Goal: Task Accomplishment & Management: Complete application form

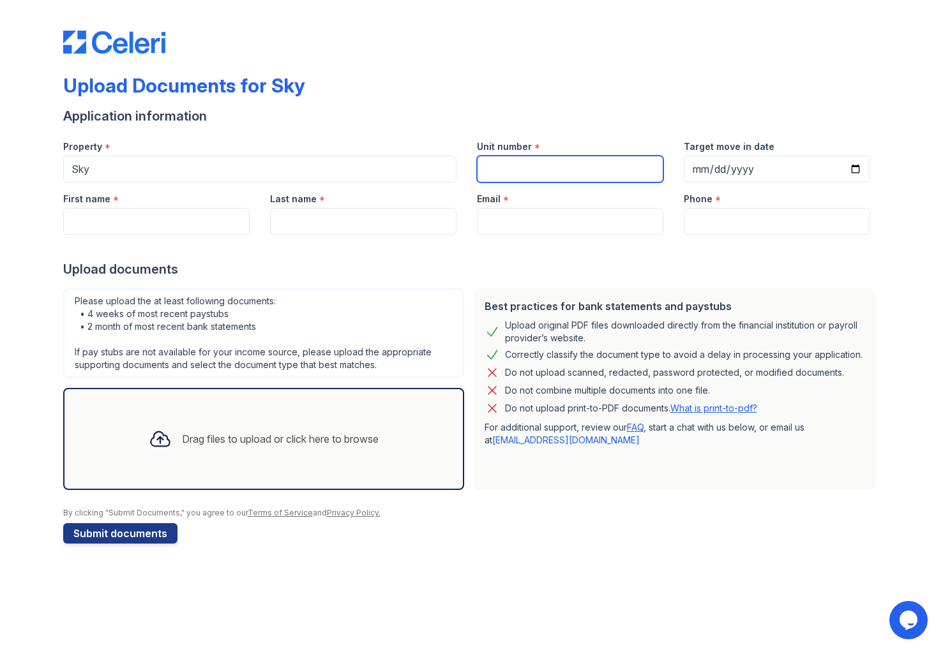
click at [504, 174] on input "Unit number" at bounding box center [570, 169] width 186 height 27
type input "64Q"
click at [855, 169] on input "Target move in date" at bounding box center [777, 169] width 186 height 27
click at [853, 168] on input "Target move in date" at bounding box center [777, 169] width 186 height 27
type input "[DATE]"
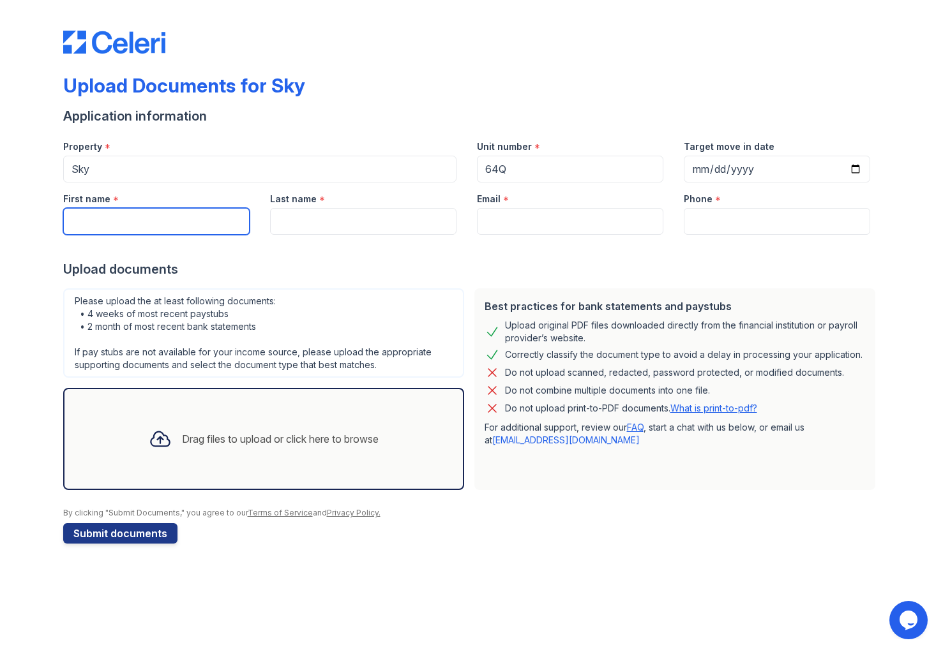
click at [176, 217] on input "First name" at bounding box center [156, 221] width 186 height 27
type input "[PERSON_NAME]"
type input "Stone"
type input "[PERSON_NAME][EMAIL_ADDRESS][PERSON_NAME][DOMAIN_NAME]"
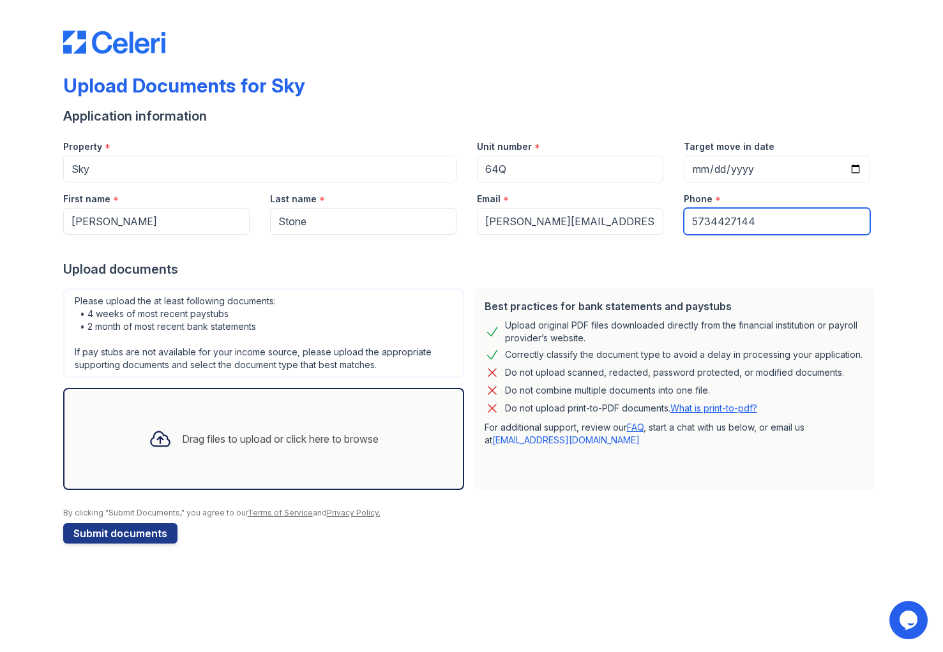
drag, startPoint x: 766, startPoint y: 222, endPoint x: 650, endPoint y: 221, distance: 116.2
click at [650, 221] on div "First name * [PERSON_NAME] Last name * [PERSON_NAME] Email * [PERSON_NAME][EMAI…" at bounding box center [466, 209] width 827 height 52
type input "5733560600"
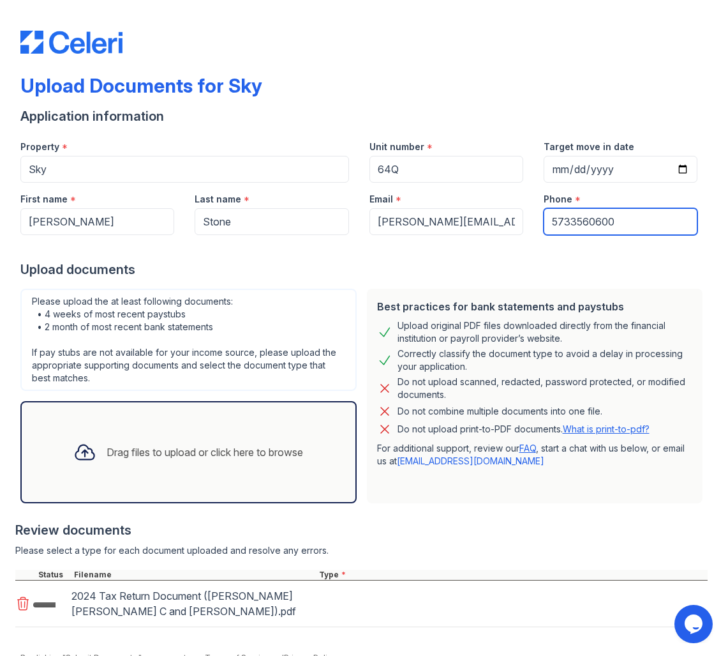
scroll to position [58, 0]
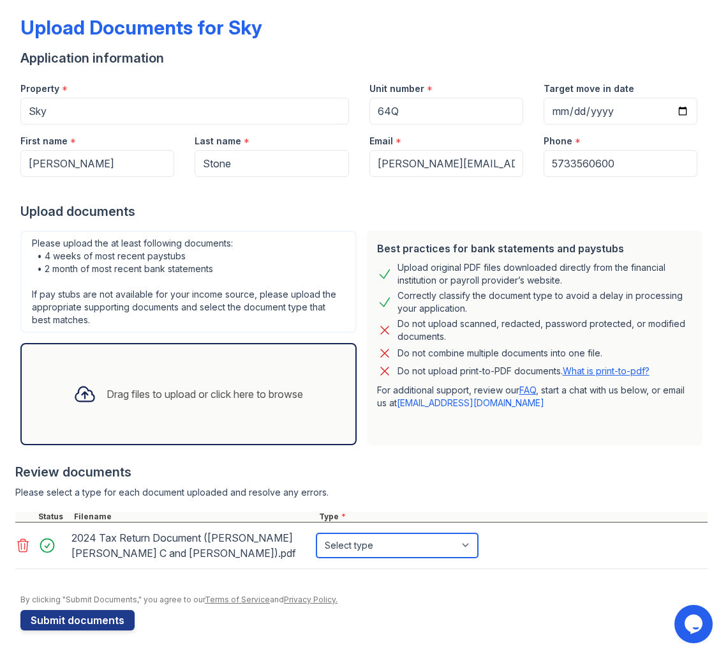
click at [380, 548] on select "Select type Paystub Bank Statement Offer Letter Tax Documents Benefit Award Let…" at bounding box center [397, 545] width 161 height 24
select select "tax_documents"
click at [317, 533] on select "Select type Paystub Bank Statement Offer Letter Tax Documents Benefit Award Let…" at bounding box center [397, 545] width 161 height 24
click at [465, 543] on select "Select type Paystub Bank Statement Offer Letter Tax Documents Benefit Award Let…" at bounding box center [397, 545] width 161 height 24
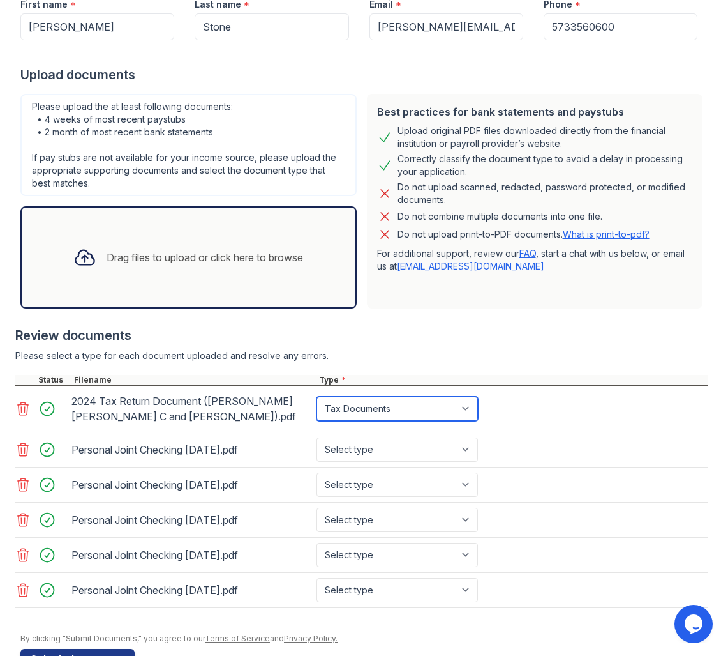
scroll to position [234, 0]
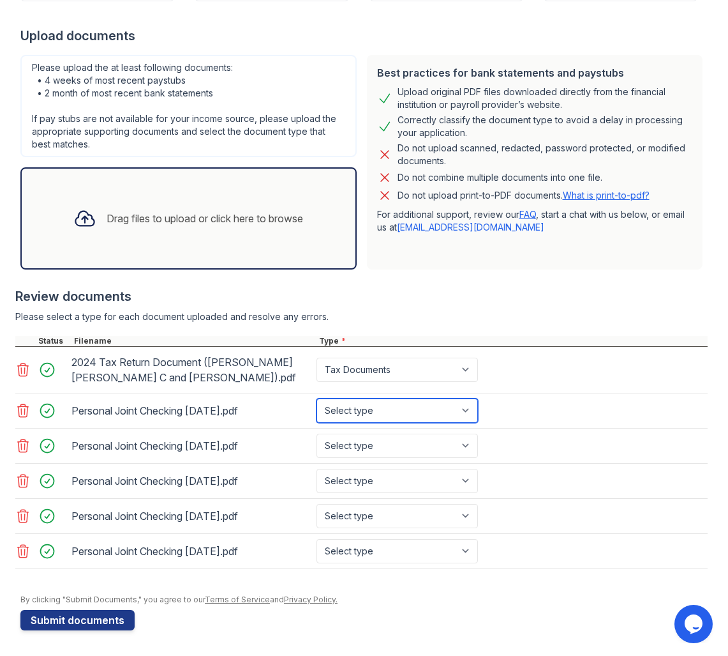
click at [430, 409] on select "Select type Paystub Bank Statement Offer Letter Tax Documents Benefit Award Let…" at bounding box center [397, 410] width 161 height 24
select select "bank_statement"
click at [317, 398] on select "Select type Paystub Bank Statement Offer Letter Tax Documents Benefit Award Let…" at bounding box center [397, 410] width 161 height 24
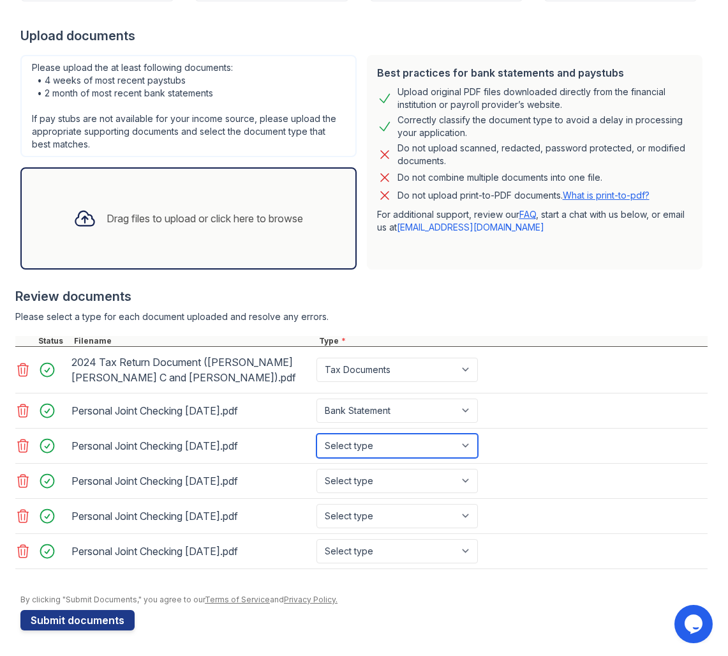
click at [403, 446] on select "Select type Paystub Bank Statement Offer Letter Tax Documents Benefit Award Let…" at bounding box center [397, 445] width 161 height 24
select select "bank_statement"
click at [317, 433] on select "Select type Paystub Bank Statement Offer Letter Tax Documents Benefit Award Let…" at bounding box center [397, 445] width 161 height 24
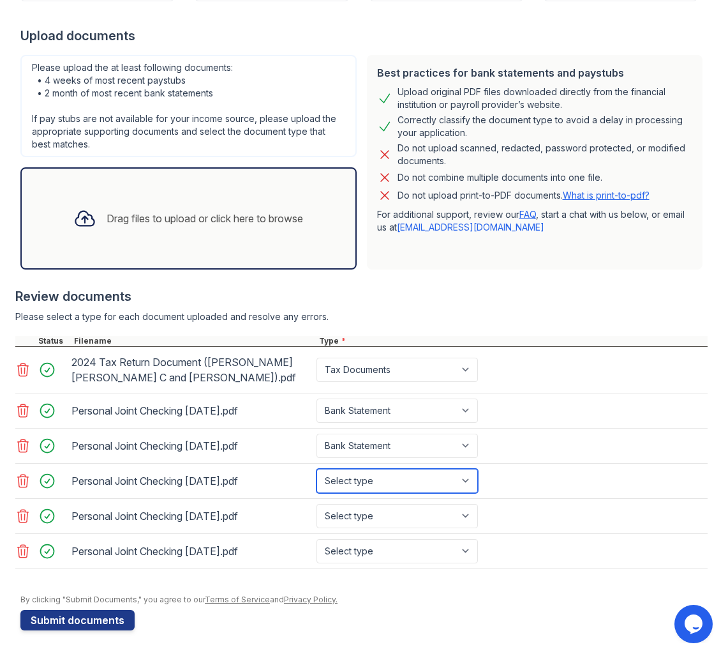
click at [407, 481] on select "Select type Paystub Bank Statement Offer Letter Tax Documents Benefit Award Let…" at bounding box center [397, 481] width 161 height 24
select select "bank_statement"
click at [317, 469] on select "Select type Paystub Bank Statement Offer Letter Tax Documents Benefit Award Let…" at bounding box center [397, 481] width 161 height 24
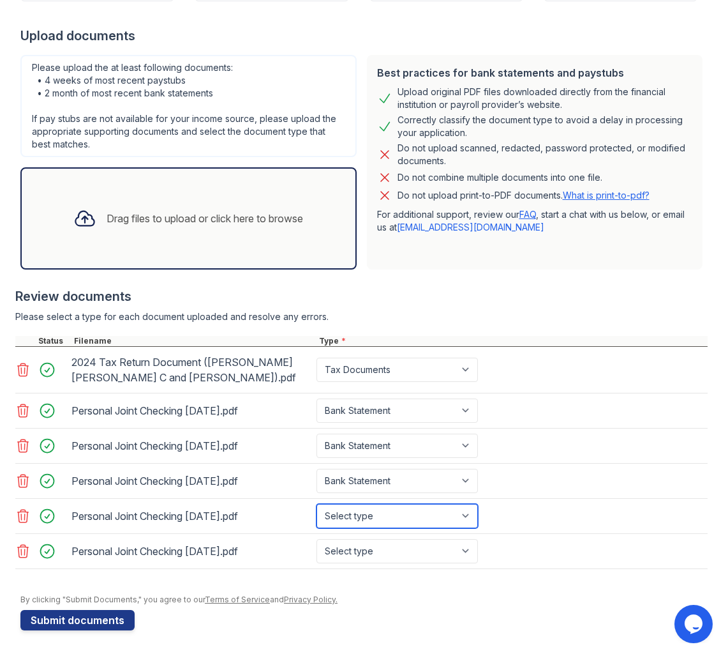
click at [408, 513] on select "Select type Paystub Bank Statement Offer Letter Tax Documents Benefit Award Let…" at bounding box center [397, 516] width 161 height 24
select select "bank_statement"
click at [317, 504] on select "Select type Paystub Bank Statement Offer Letter Tax Documents Benefit Award Let…" at bounding box center [397, 516] width 161 height 24
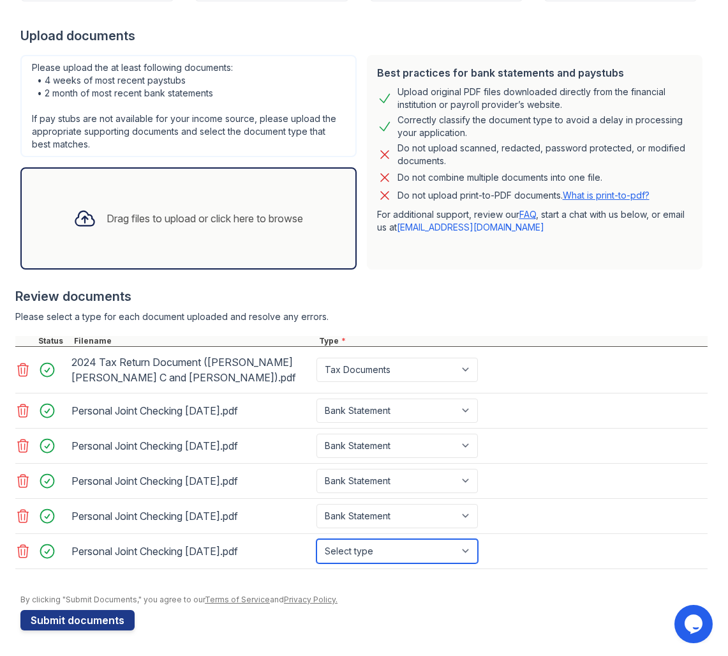
click at [431, 552] on select "Select type Paystub Bank Statement Offer Letter Tax Documents Benefit Award Let…" at bounding box center [397, 551] width 161 height 24
select select "bank_statement"
click at [317, 539] on select "Select type Paystub Bank Statement Offer Letter Tax Documents Benefit Award Let…" at bounding box center [397, 551] width 161 height 24
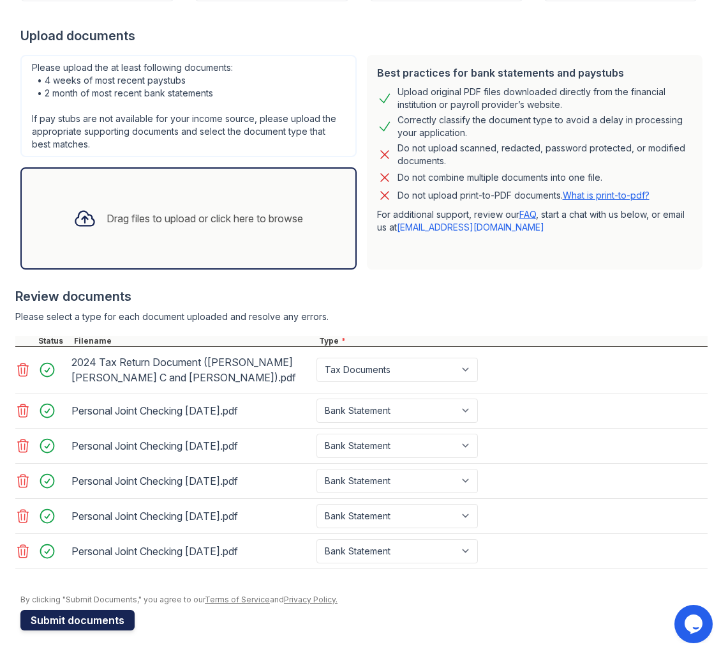
click at [78, 621] on button "Submit documents" at bounding box center [77, 620] width 114 height 20
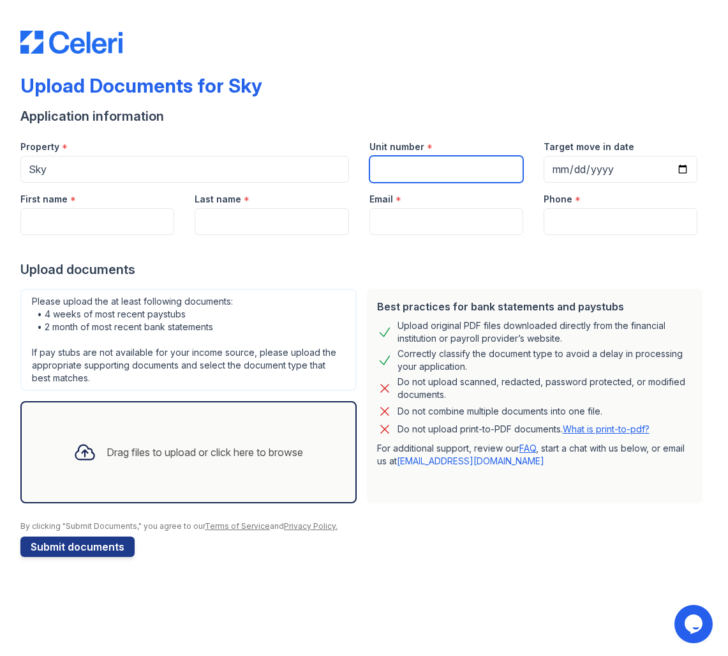
click at [403, 173] on input "Unit number" at bounding box center [447, 169] width 154 height 27
type input "64Q"
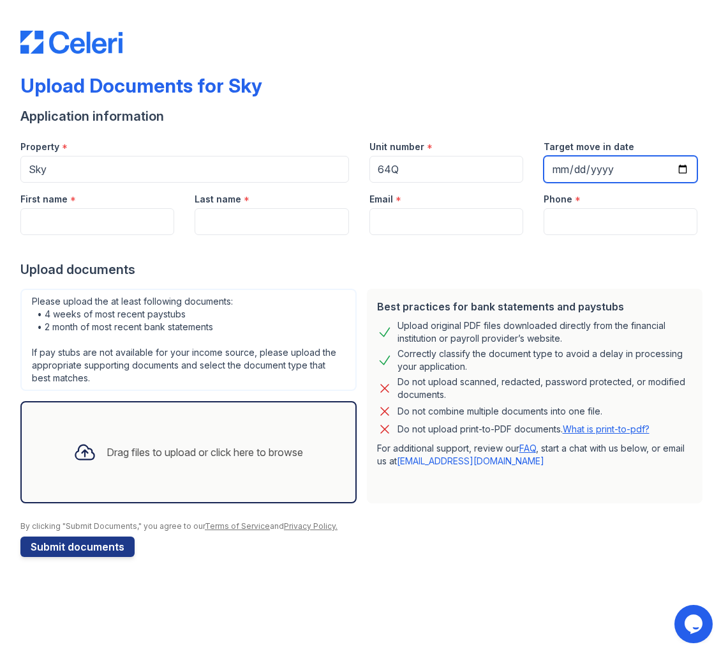
click at [578, 166] on input "Target move in date" at bounding box center [621, 169] width 154 height 27
click at [686, 167] on input "Target move in date" at bounding box center [621, 169] width 154 height 27
type input "[DATE]"
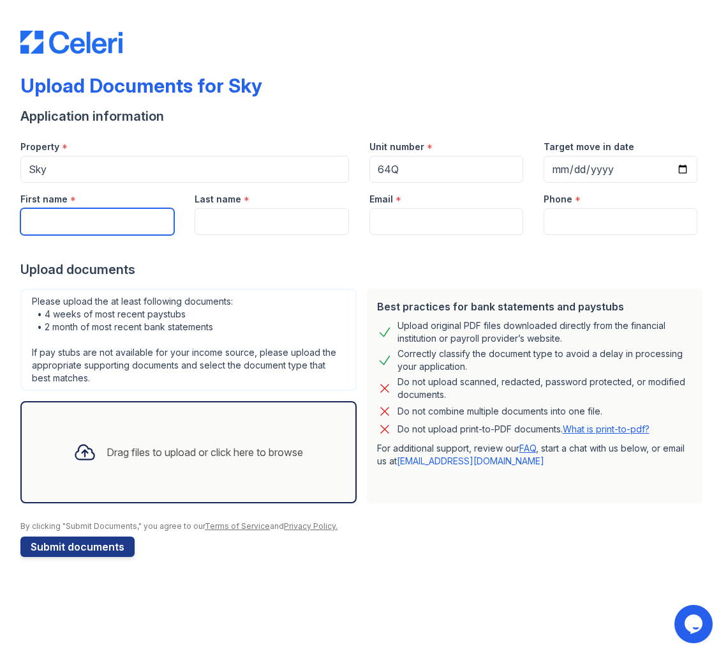
click at [102, 229] on input "First name" at bounding box center [97, 221] width 154 height 27
type input "[PERSON_NAME]"
type input "Stone"
type input "[PERSON_NAME][EMAIL_ADDRESS][PERSON_NAME][DOMAIN_NAME]"
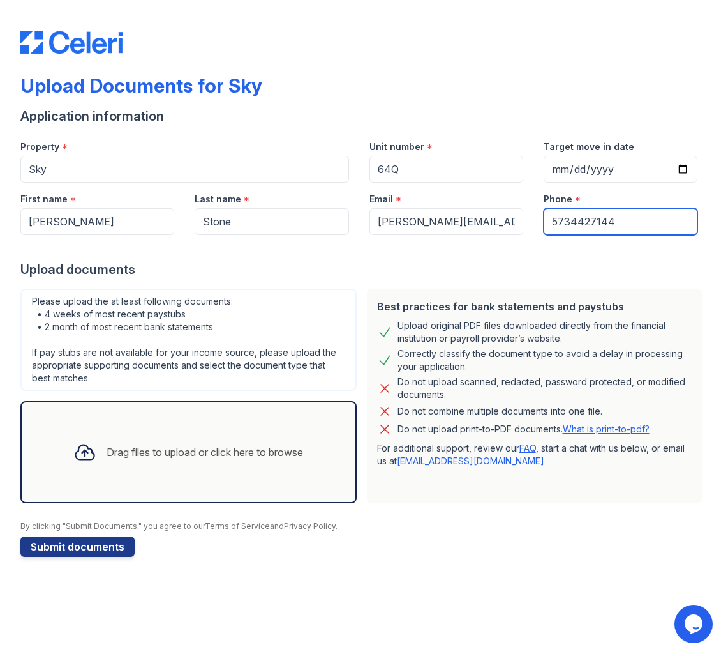
drag, startPoint x: 577, startPoint y: 218, endPoint x: 483, endPoint y: 213, distance: 94.0
click at [483, 213] on div "First name * [PERSON_NAME] Last name * [PERSON_NAME] Email * [PERSON_NAME][EMAI…" at bounding box center [359, 209] width 698 height 52
type input "5733560600"
click at [155, 453] on div "Drag files to upload or click here to browse" at bounding box center [205, 451] width 197 height 15
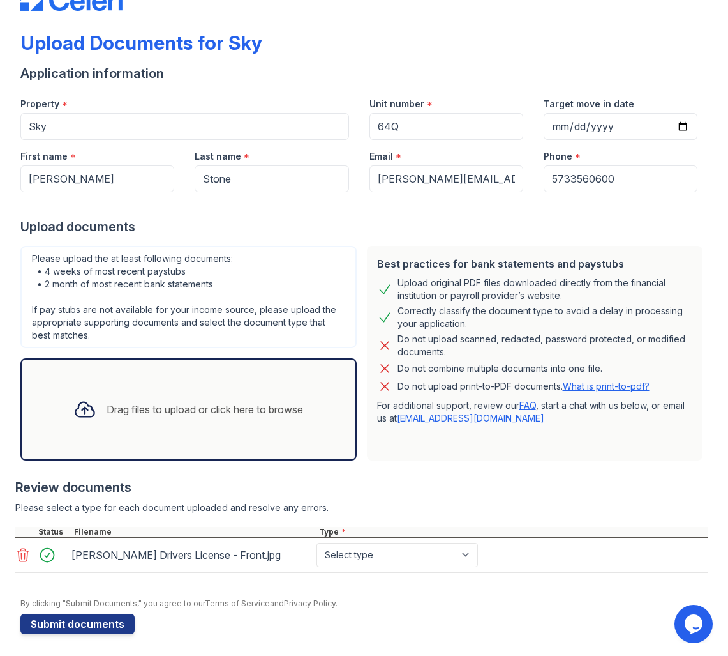
scroll to position [47, 0]
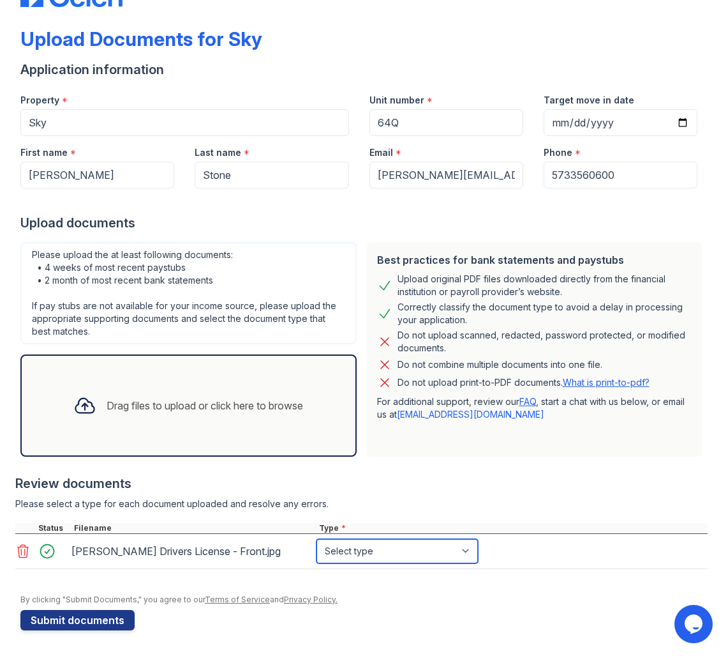
click at [427, 551] on select "Select type Paystub Bank Statement Offer Letter Tax Documents Benefit Award Let…" at bounding box center [397, 551] width 161 height 24
select select "other"
click at [317, 539] on select "Select type Paystub Bank Statement Offer Letter Tax Documents Benefit Award Let…" at bounding box center [397, 551] width 161 height 24
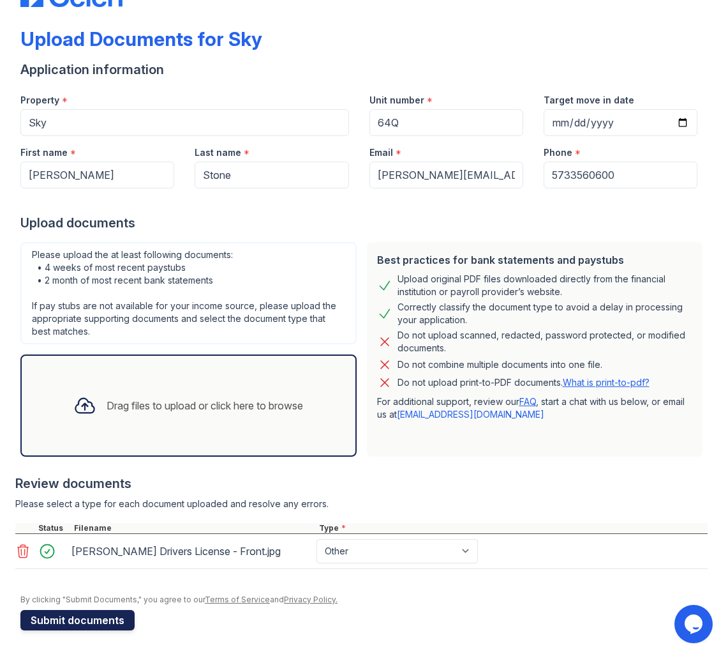
click at [70, 618] on button "Submit documents" at bounding box center [77, 620] width 114 height 20
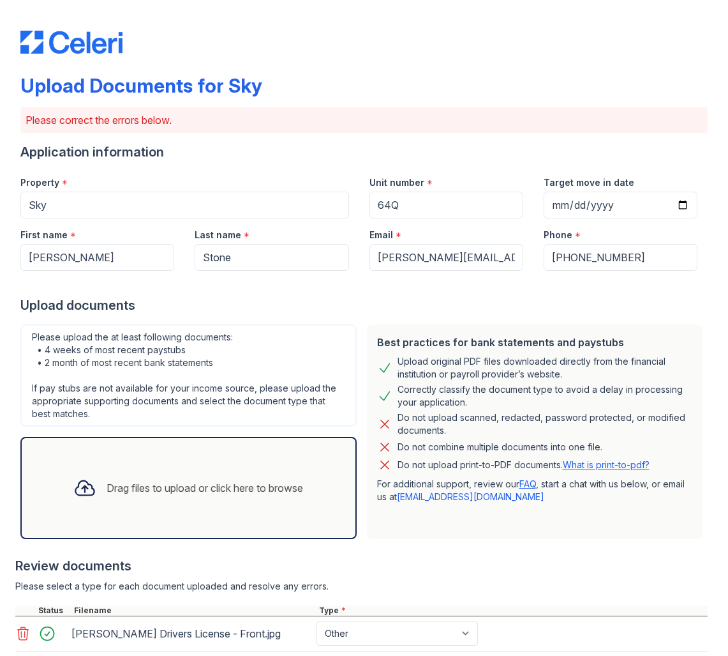
scroll to position [123, 0]
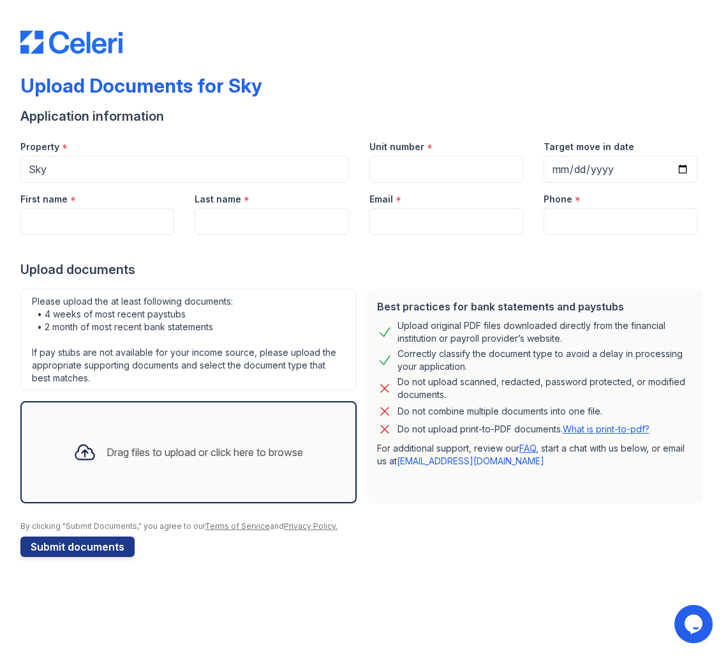
click at [161, 451] on div "Drag files to upload or click here to browse" at bounding box center [205, 451] width 197 height 15
click at [414, 167] on input "Unit number" at bounding box center [447, 169] width 154 height 27
type input "64Q"
click at [600, 169] on input "Target move in date" at bounding box center [621, 169] width 154 height 27
click at [686, 169] on input "Target move in date" at bounding box center [621, 169] width 154 height 27
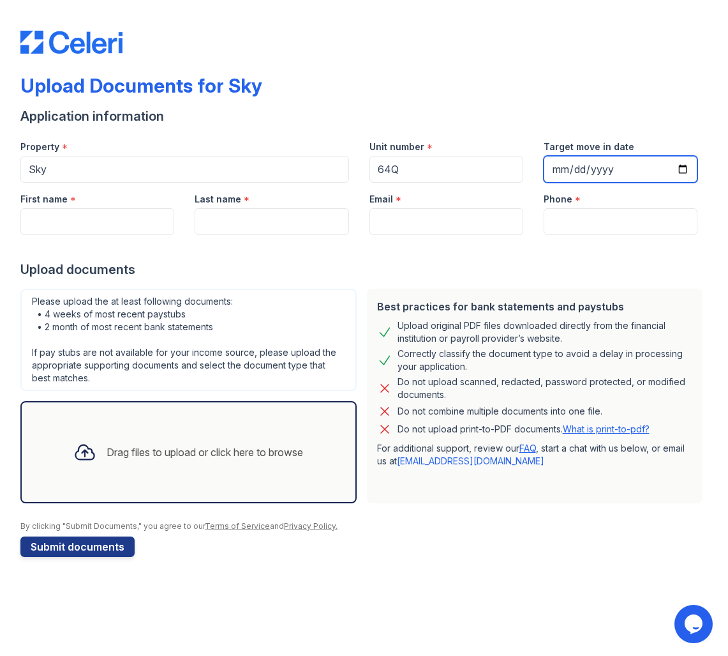
type input "[DATE]"
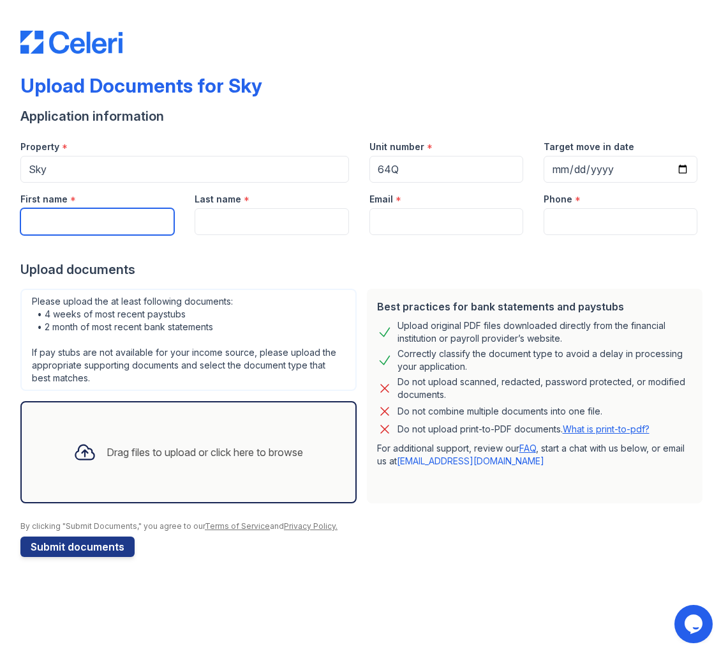
click at [139, 228] on input "First name" at bounding box center [97, 221] width 154 height 27
type input "[PERSON_NAME]"
type input "Stone"
type input "[PERSON_NAME][EMAIL_ADDRESS][PERSON_NAME][DOMAIN_NAME]"
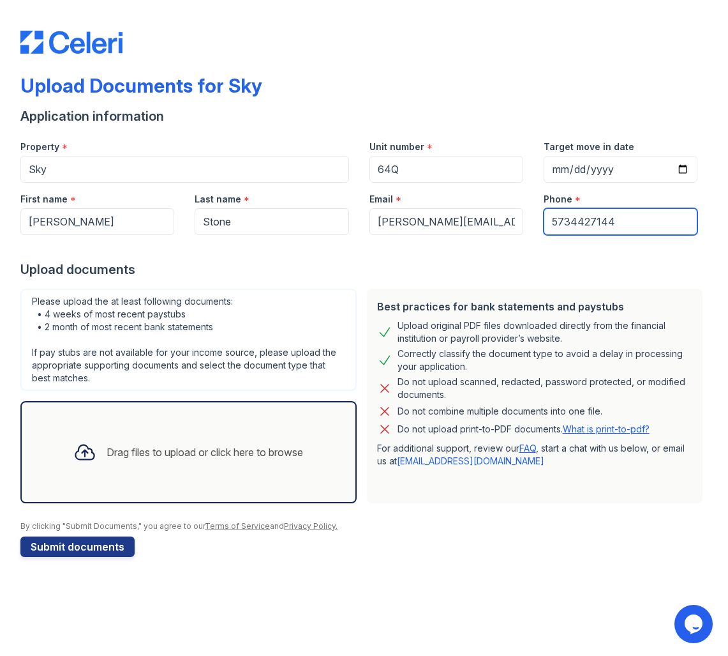
drag, startPoint x: 613, startPoint y: 221, endPoint x: 484, endPoint y: 214, distance: 129.8
click at [484, 214] on div "First name * [PERSON_NAME] Last name * [PERSON_NAME] Email * [PERSON_NAME][EMAI…" at bounding box center [359, 209] width 698 height 52
type input "5733560600"
click at [137, 470] on div "Drag files to upload or click here to browse" at bounding box center [188, 451] width 250 height 43
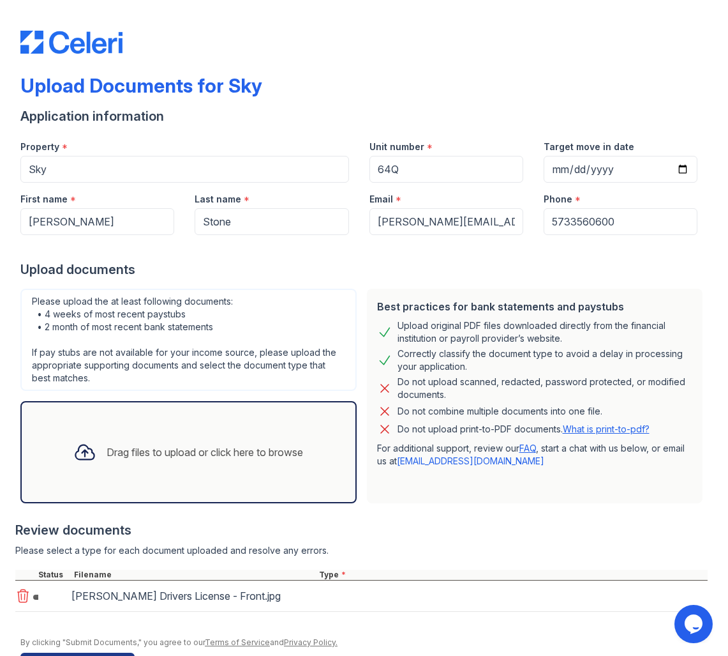
scroll to position [43, 0]
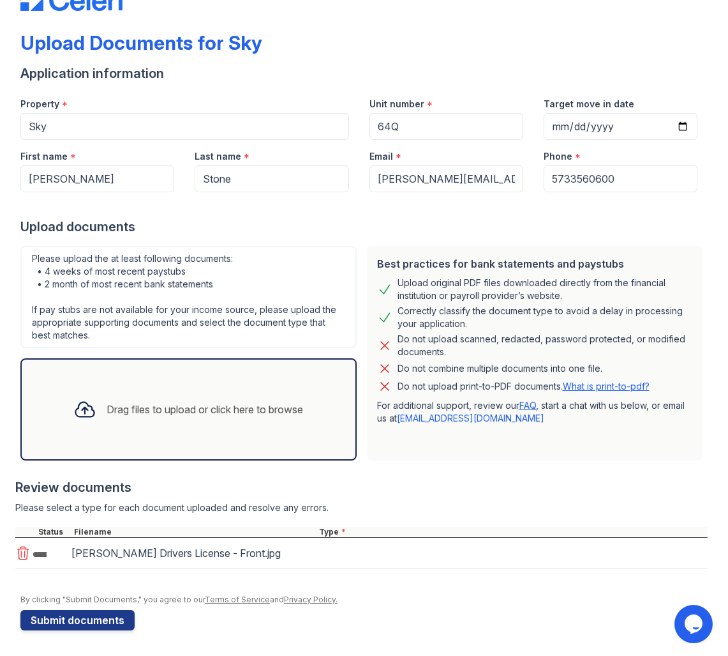
click at [343, 548] on div "TAM STONE Drivers License - Front.jpg" at bounding box center [361, 552] width 693 height 31
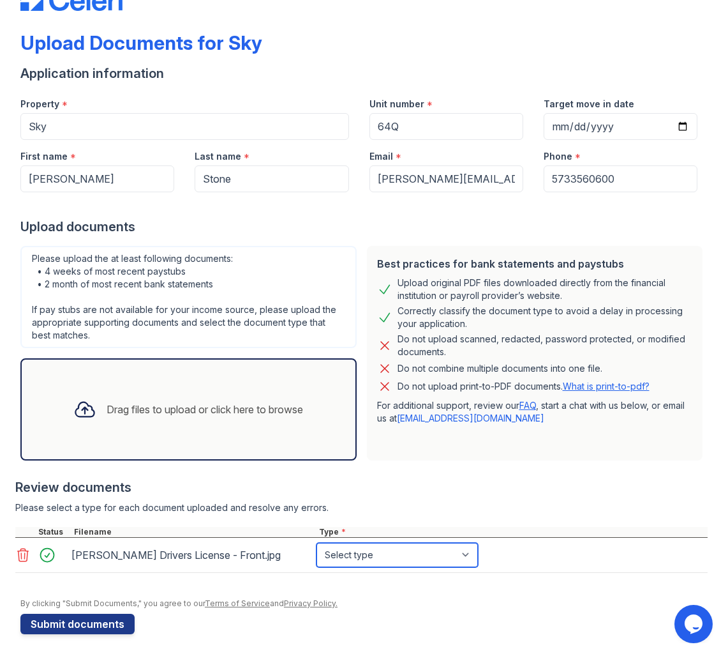
click at [368, 556] on select "Select type Paystub Bank Statement Offer Letter Tax Documents Benefit Award Let…" at bounding box center [397, 555] width 161 height 24
select select "other"
click at [317, 543] on select "Select type Paystub Bank Statement Offer Letter Tax Documents Benefit Award Let…" at bounding box center [397, 555] width 161 height 24
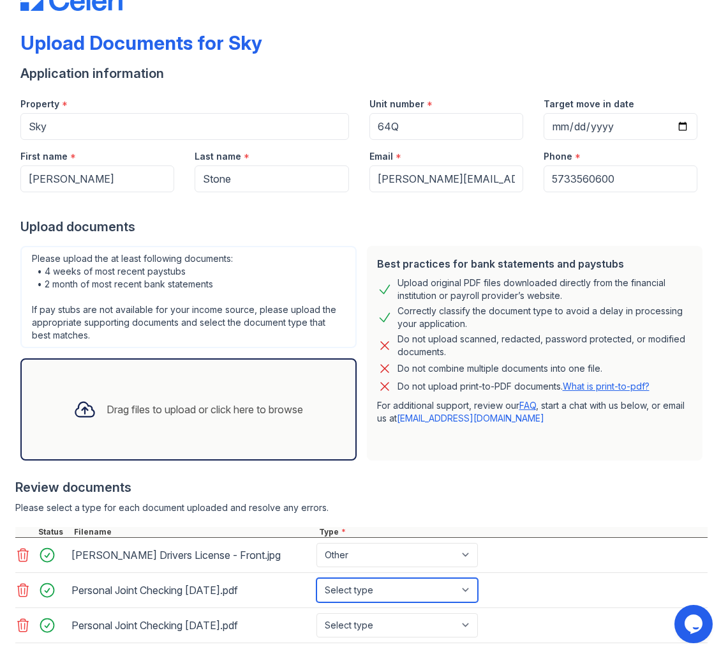
click at [439, 592] on select "Select type Paystub Bank Statement Offer Letter Tax Documents Benefit Award Let…" at bounding box center [397, 590] width 161 height 24
select select "bank_statement"
click at [317, 578] on select "Select type Paystub Bank Statement Offer Letter Tax Documents Benefit Award Let…" at bounding box center [397, 590] width 161 height 24
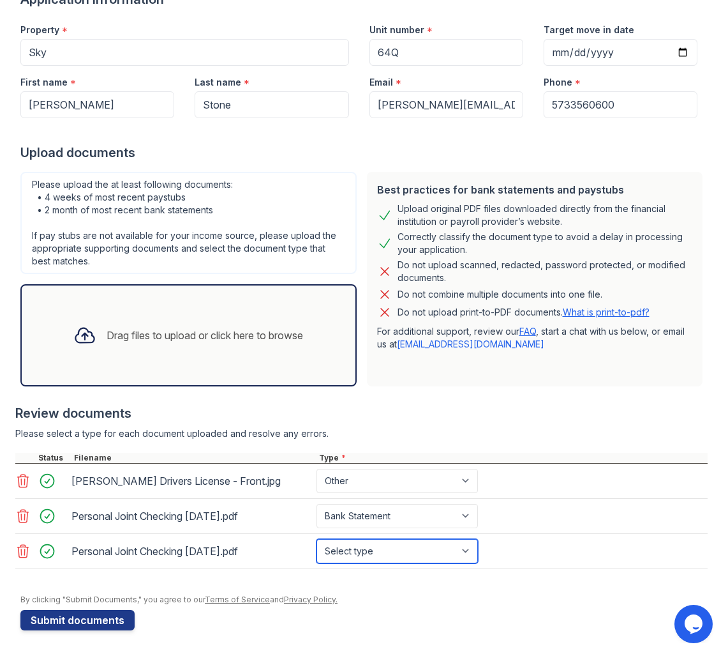
click at [439, 546] on select "Select type Paystub Bank Statement Offer Letter Tax Documents Benefit Award Let…" at bounding box center [397, 551] width 161 height 24
select select "bank_statement"
click at [317, 539] on select "Select type Paystub Bank Statement Offer Letter Tax Documents Benefit Award Let…" at bounding box center [397, 551] width 161 height 24
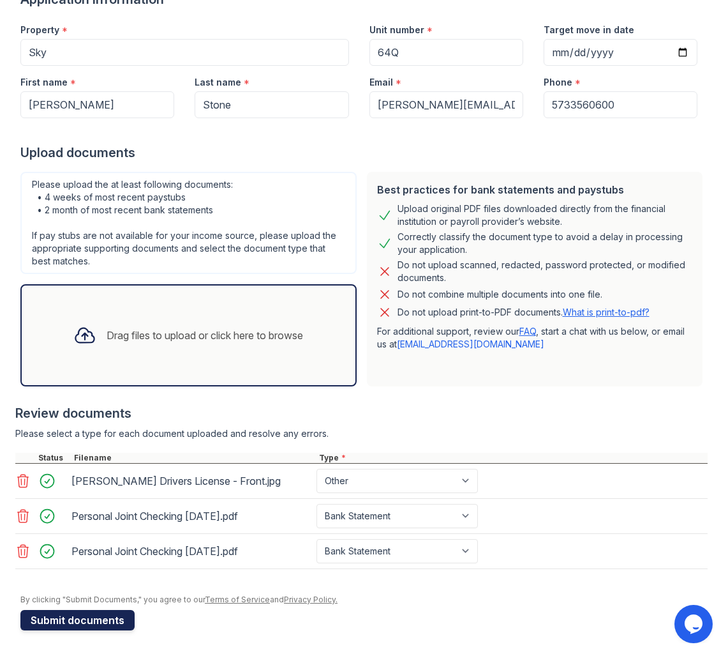
click at [92, 617] on button "Submit documents" at bounding box center [77, 620] width 114 height 20
